Goal: Task Accomplishment & Management: Use online tool/utility

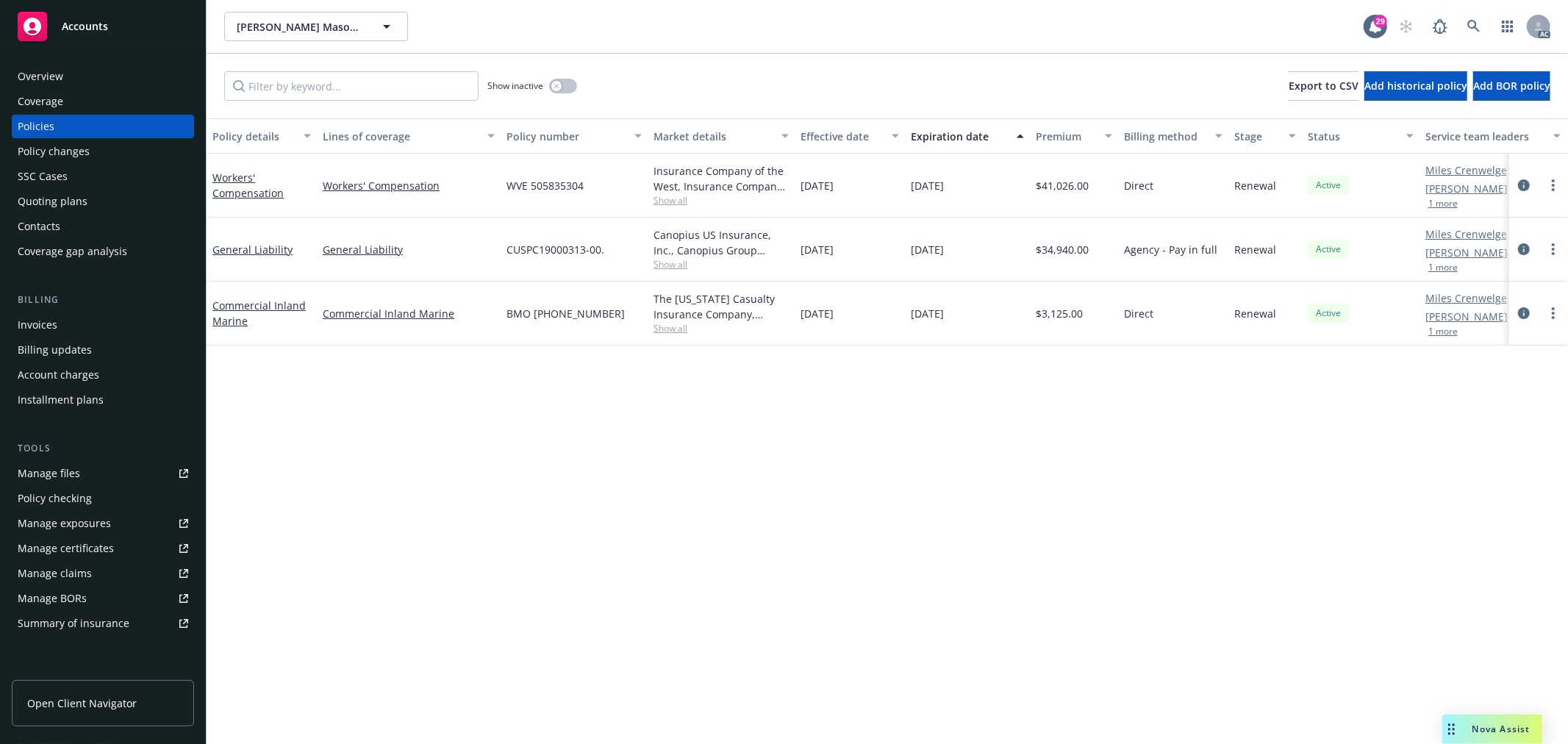
click at [53, 75] on div "Overview" at bounding box center [40, 76] width 46 height 23
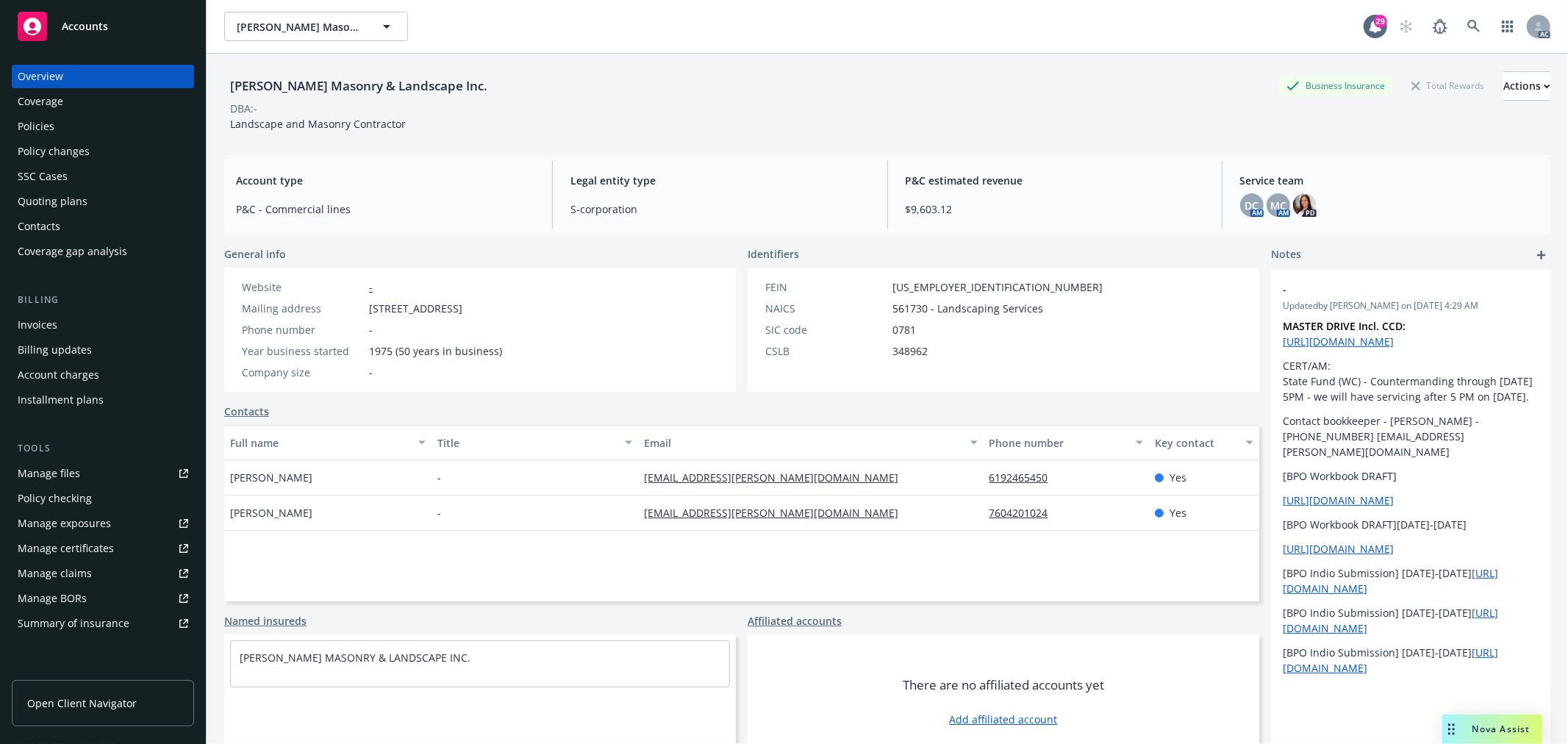
click at [243, 475] on span "Mark Langer" at bounding box center [271, 478] width 82 height 16
copy span "Mark"
click at [238, 508] on span "Cheryl Cummings" at bounding box center [271, 512] width 82 height 16
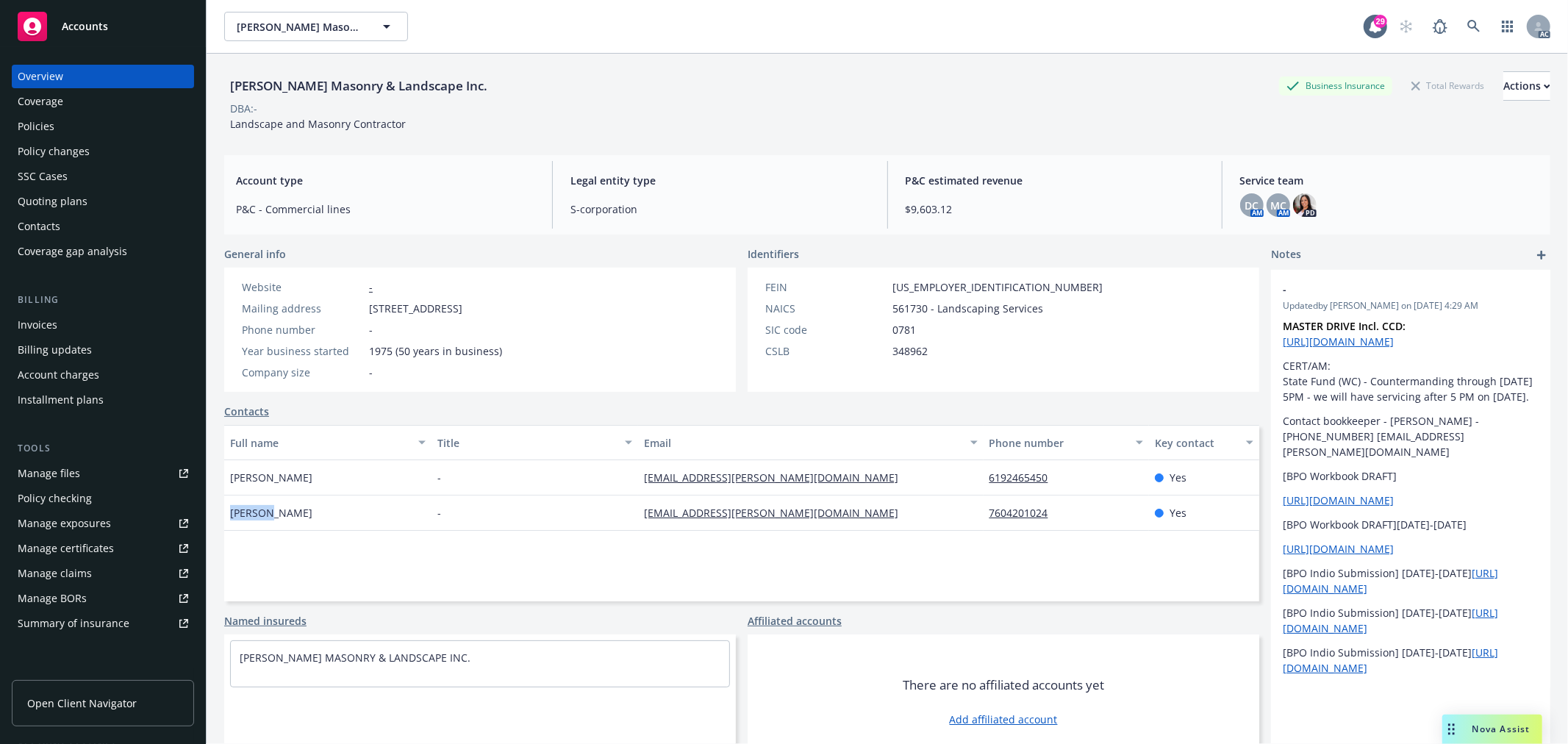
copy span "Cheryl"
drag, startPoint x: 618, startPoint y: 483, endPoint x: 766, endPoint y: 482, distance: 148.0
click at [766, 482] on div "Mark Langer - mark.langer@yahoo.com 6192465450 Yes" at bounding box center [741, 478] width 1035 height 36
copy div "mark.langer@yahoo.com"
drag, startPoint x: 607, startPoint y: 517, endPoint x: 939, endPoint y: 517, distance: 332.0
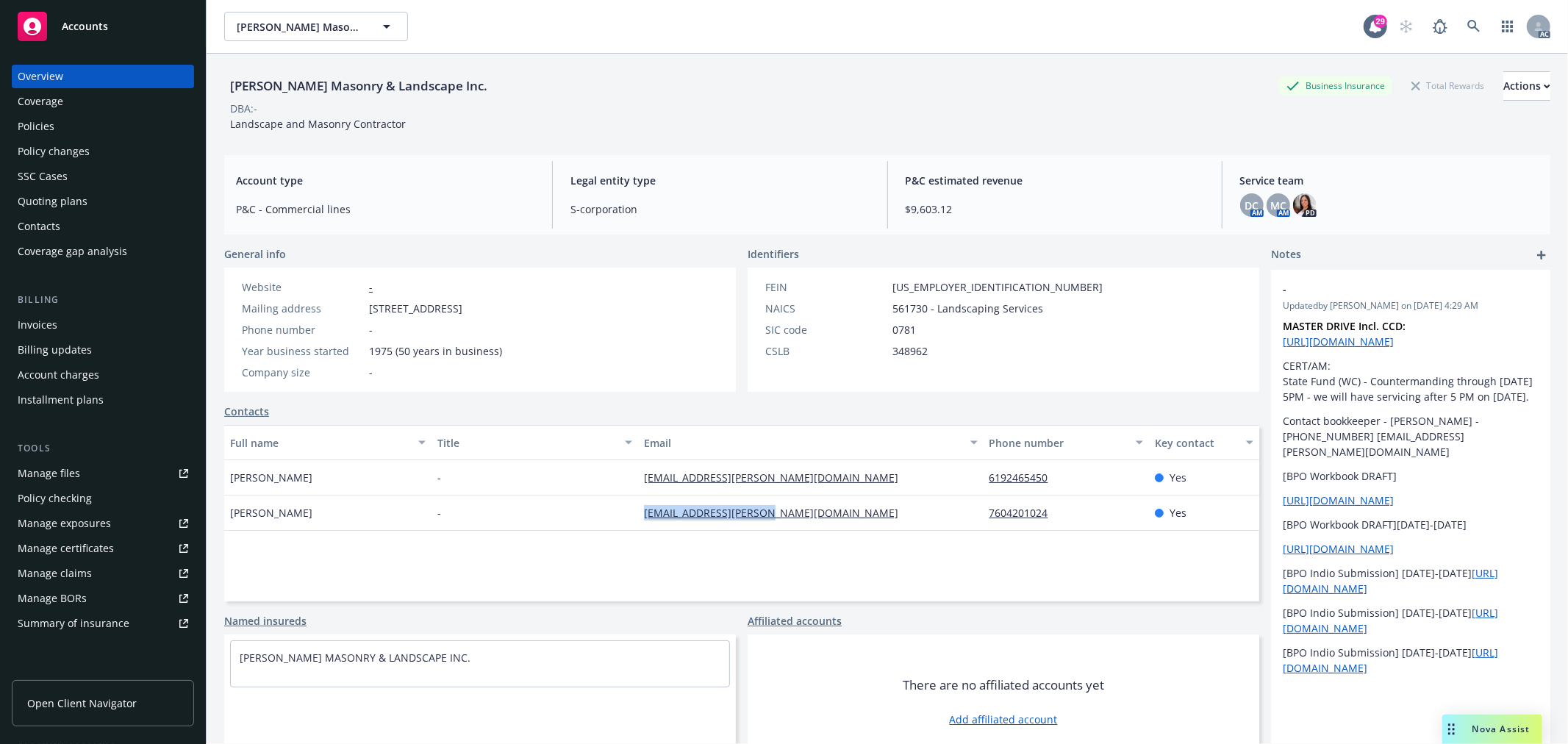
click at [939, 517] on div "Cheryl Cummings - cherylcummings@cox.net 7604201024 Yes" at bounding box center [741, 513] width 1035 height 36
copy div "cherylcummings@cox.net"
click at [37, 118] on div "Policies" at bounding box center [36, 127] width 36 height 23
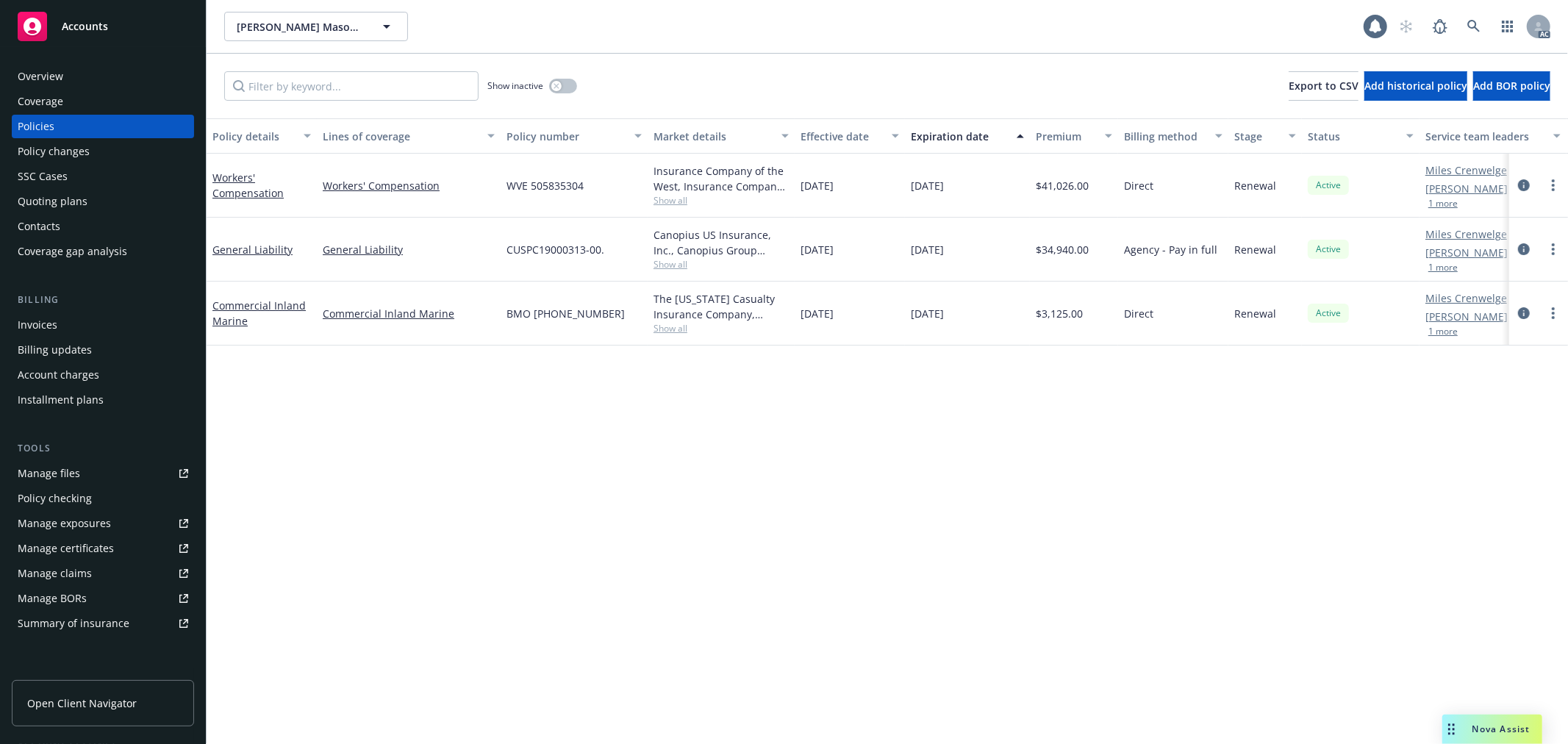
click at [1443, 204] on button "1 more" at bounding box center [1443, 204] width 30 height 9
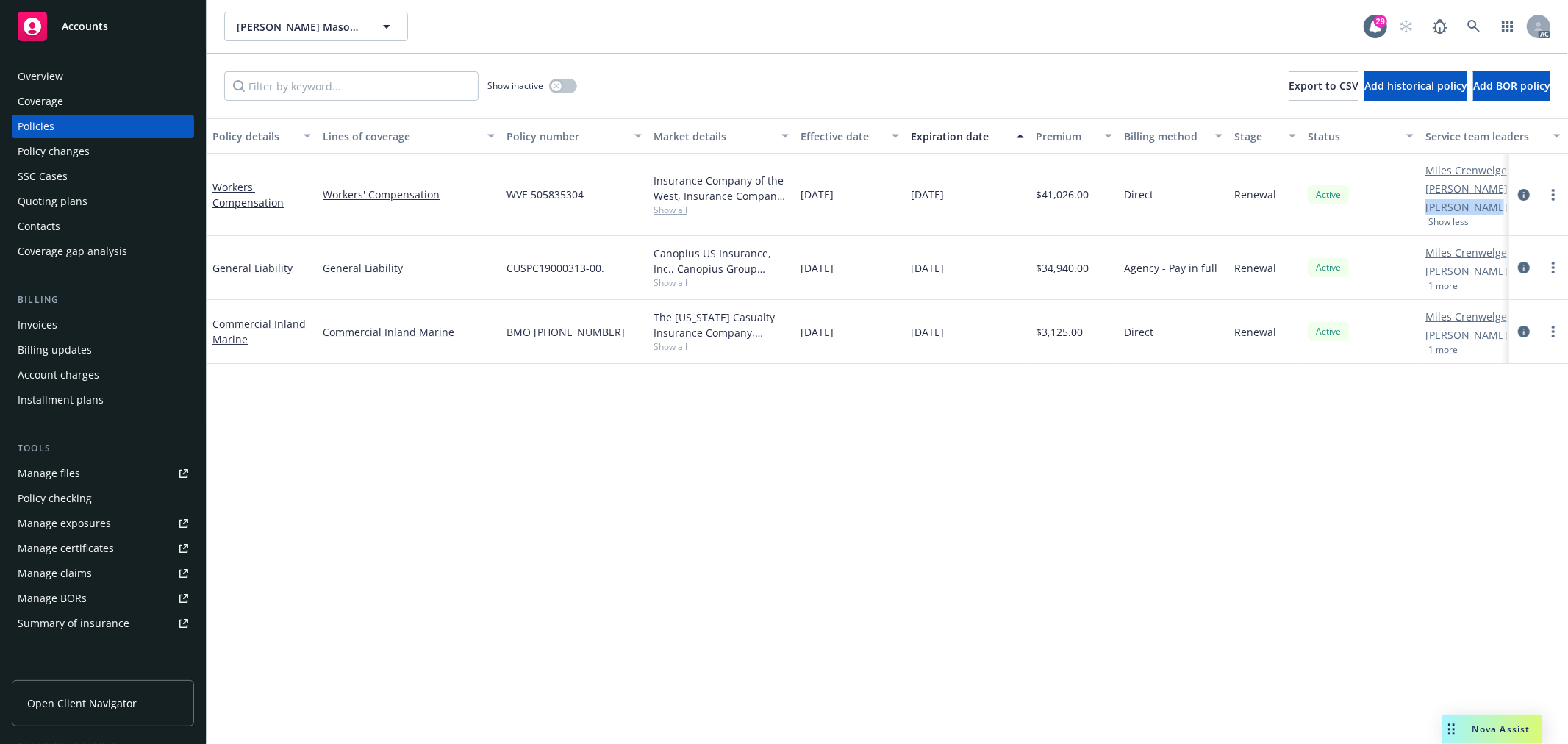
drag, startPoint x: 1426, startPoint y: 208, endPoint x: 1485, endPoint y: 204, distance: 59.1
click at [1485, 204] on link "Shantelle Cabir" at bounding box center [1465, 207] width 82 height 16
copy link "Shantelle Ca"
click at [215, 192] on link "Workers' Compensation" at bounding box center [248, 195] width 71 height 30
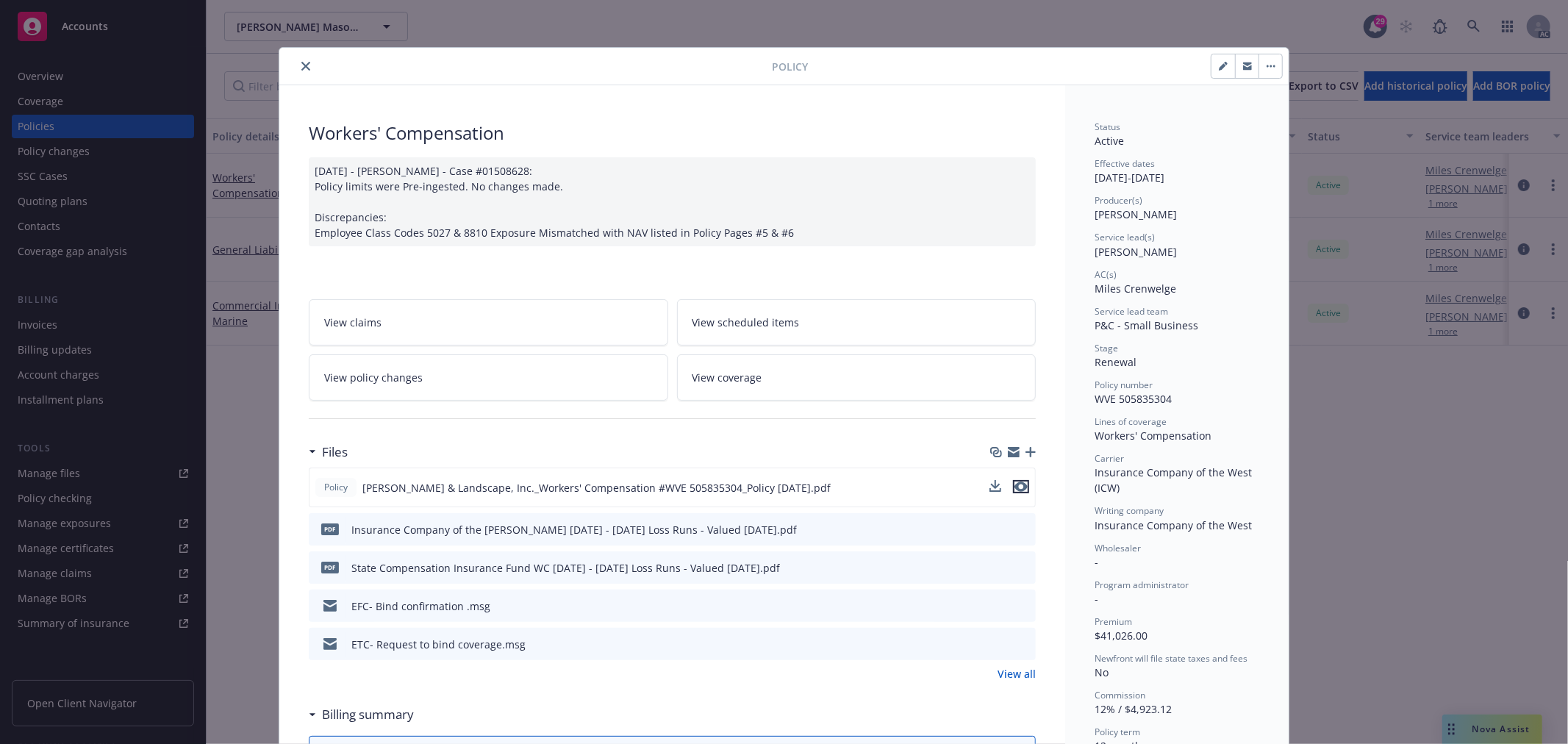
click at [1016, 485] on icon "preview file" at bounding box center [1021, 487] width 13 height 10
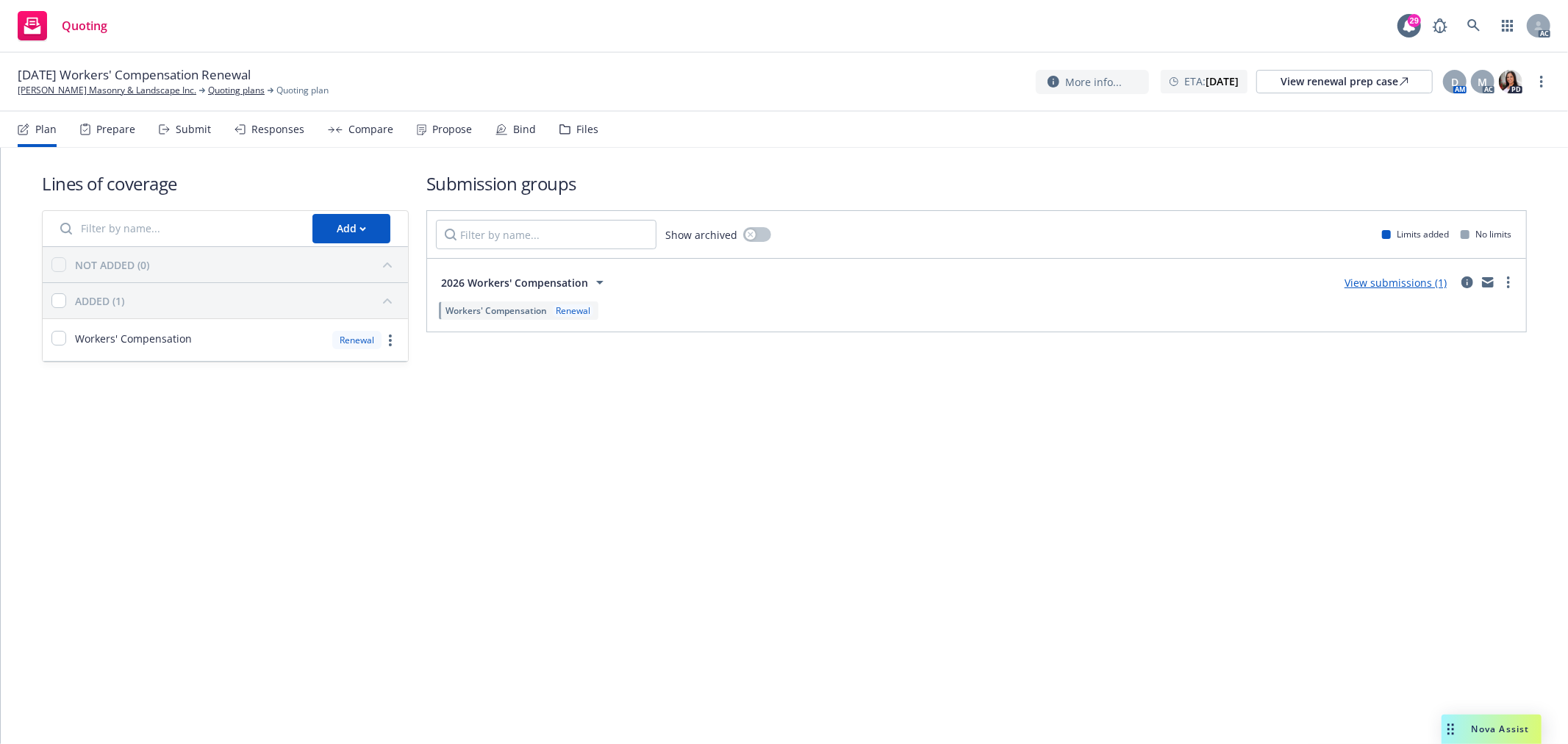
click at [191, 137] on div "Submit" at bounding box center [185, 129] width 52 height 36
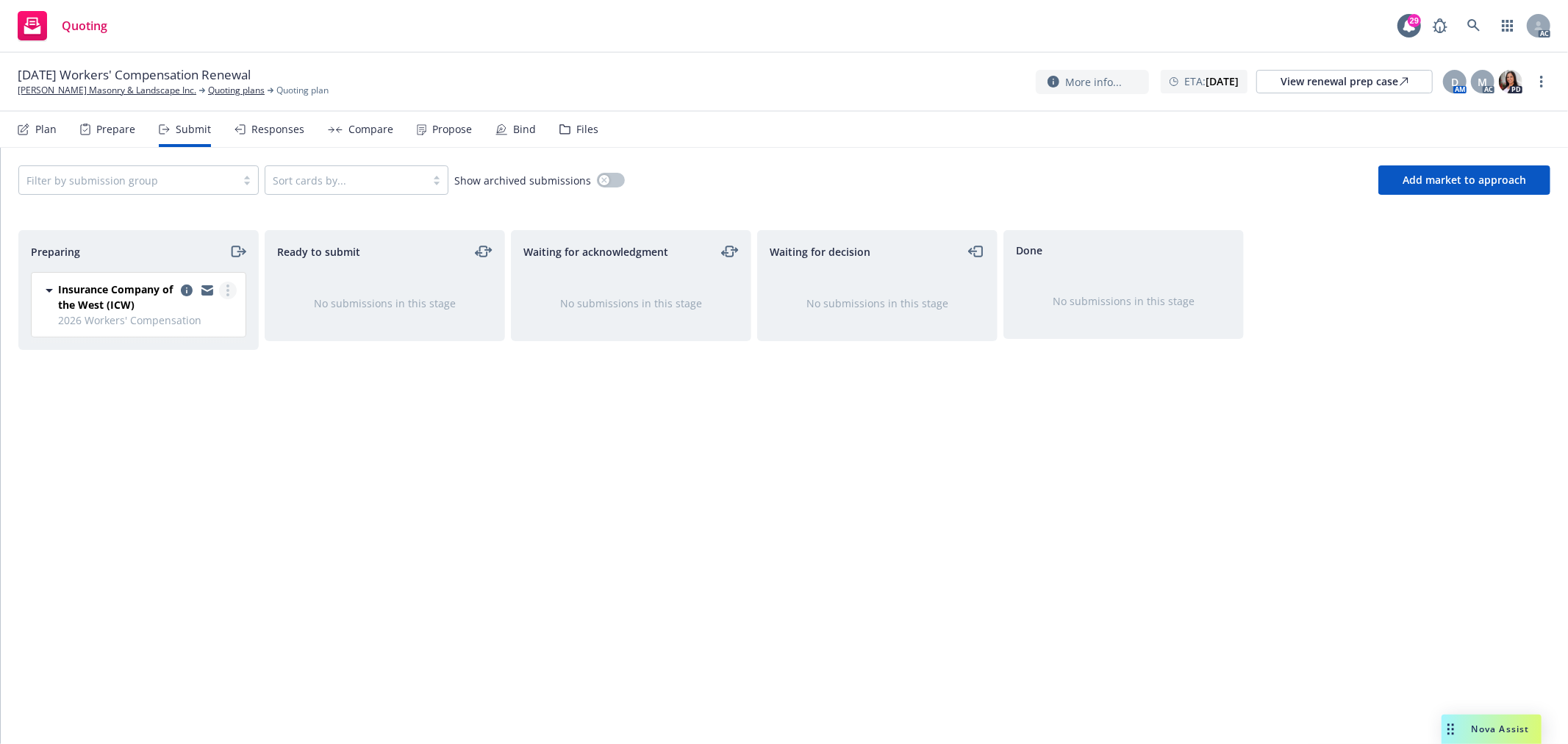
click at [229, 286] on link "more" at bounding box center [228, 290] width 17 height 17
click at [194, 353] on span "Log acknowledgement" at bounding box center [161, 350] width 145 height 14
click at [1542, 79] on icon "more" at bounding box center [1542, 81] width 3 height 12
click at [1499, 113] on link "Copy logging email" at bounding box center [1468, 112] width 164 height 30
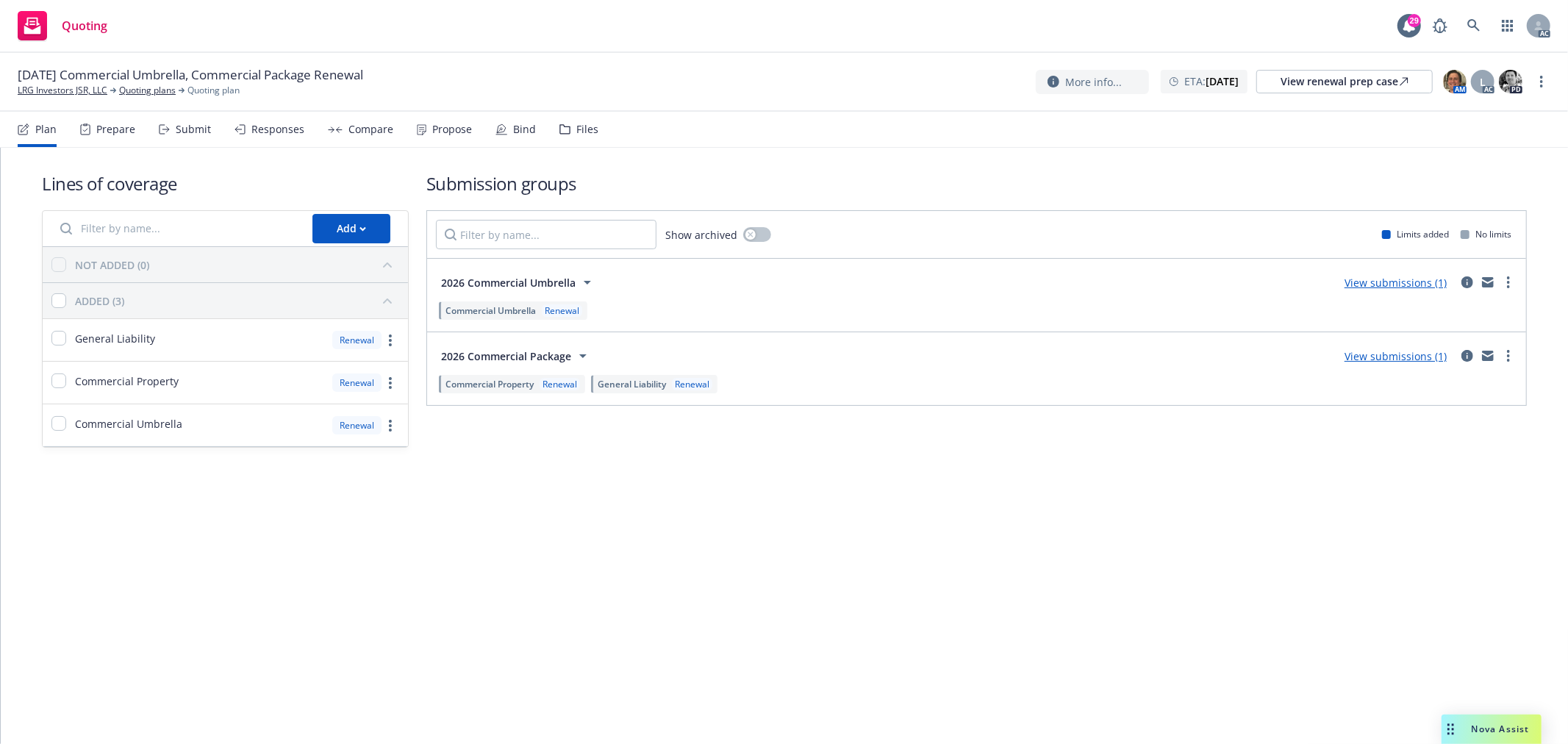
click at [181, 123] on div "Submit" at bounding box center [193, 129] width 36 height 12
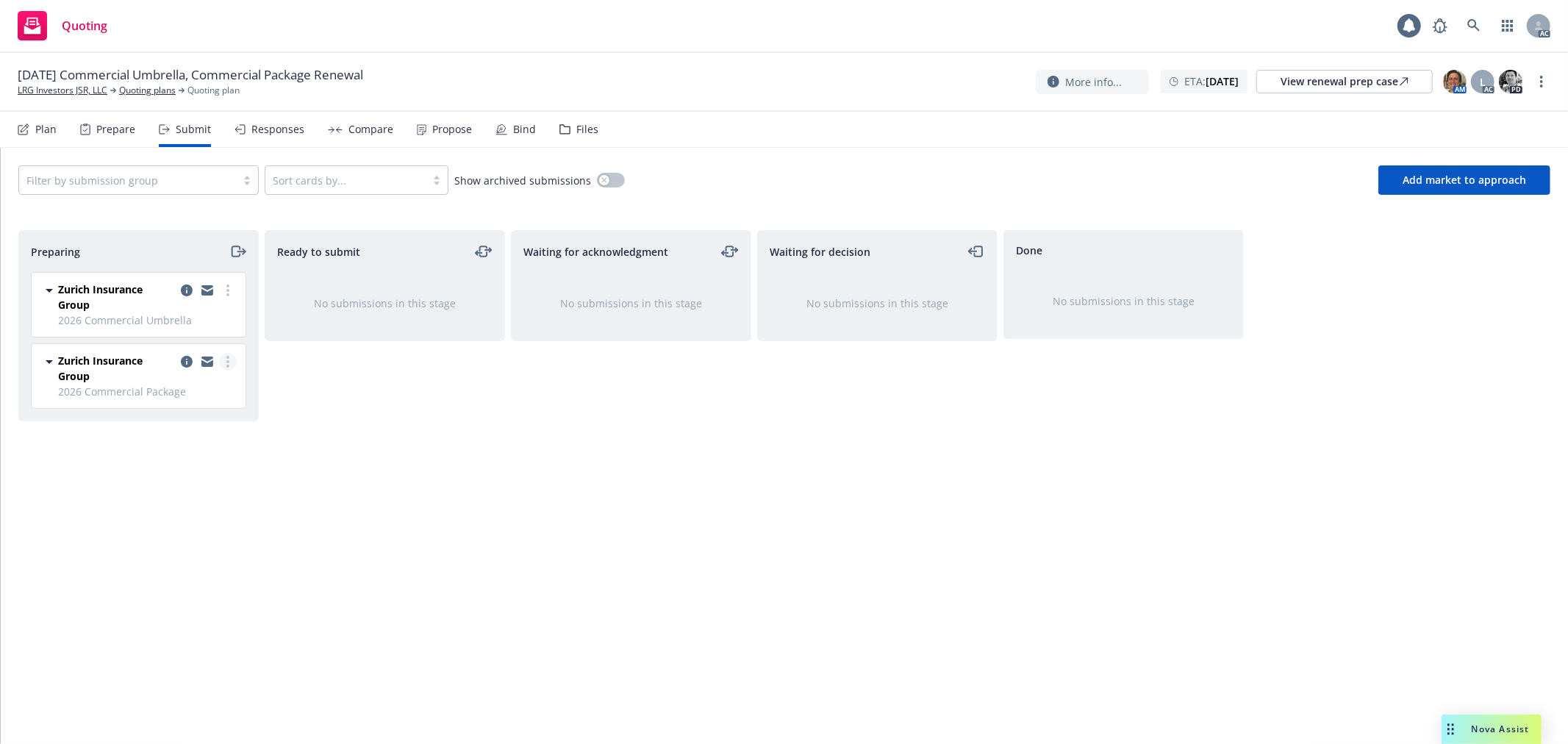
click at [225, 362] on link "more" at bounding box center [228, 361] width 17 height 17
click at [201, 420] on span "Log acknowledgement" at bounding box center [161, 420] width 145 height 14
